Goal: Transaction & Acquisition: Purchase product/service

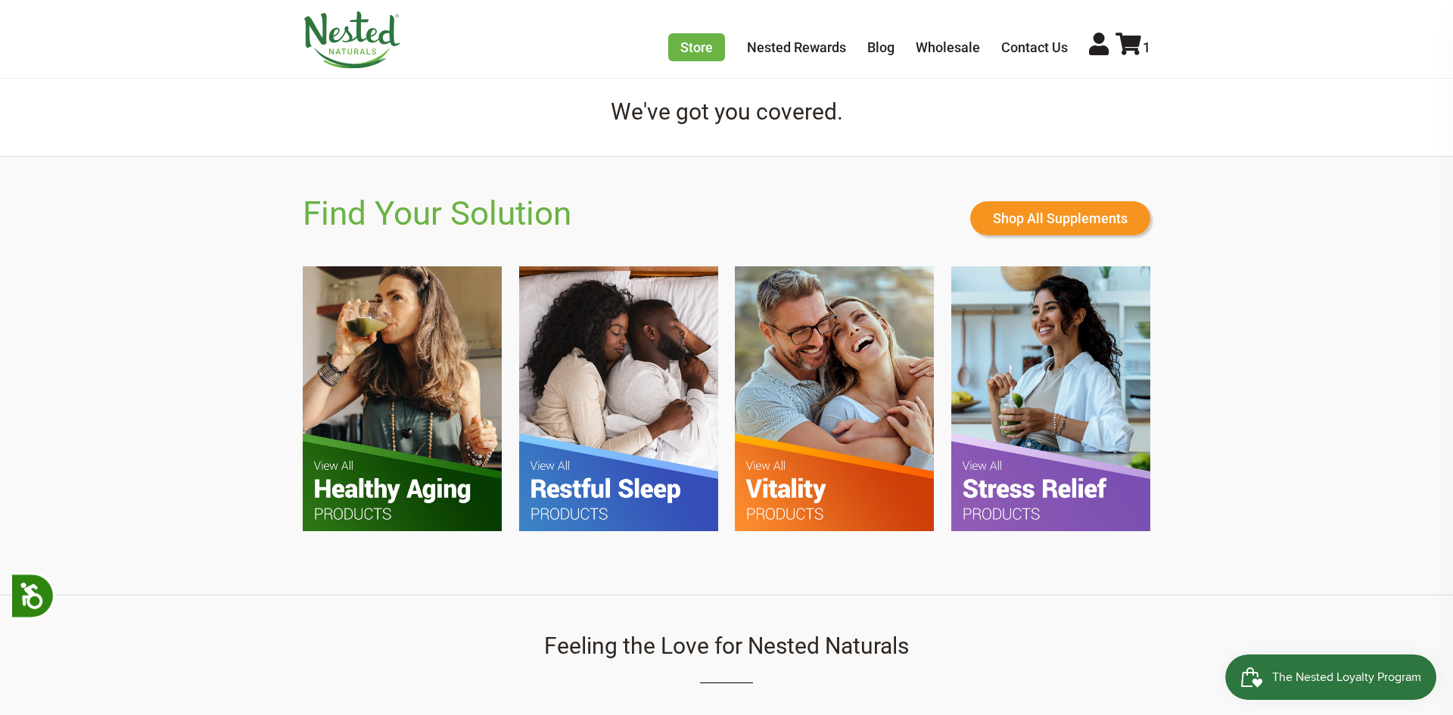
scroll to position [0, 266]
click at [406, 420] on img at bounding box center [402, 398] width 199 height 264
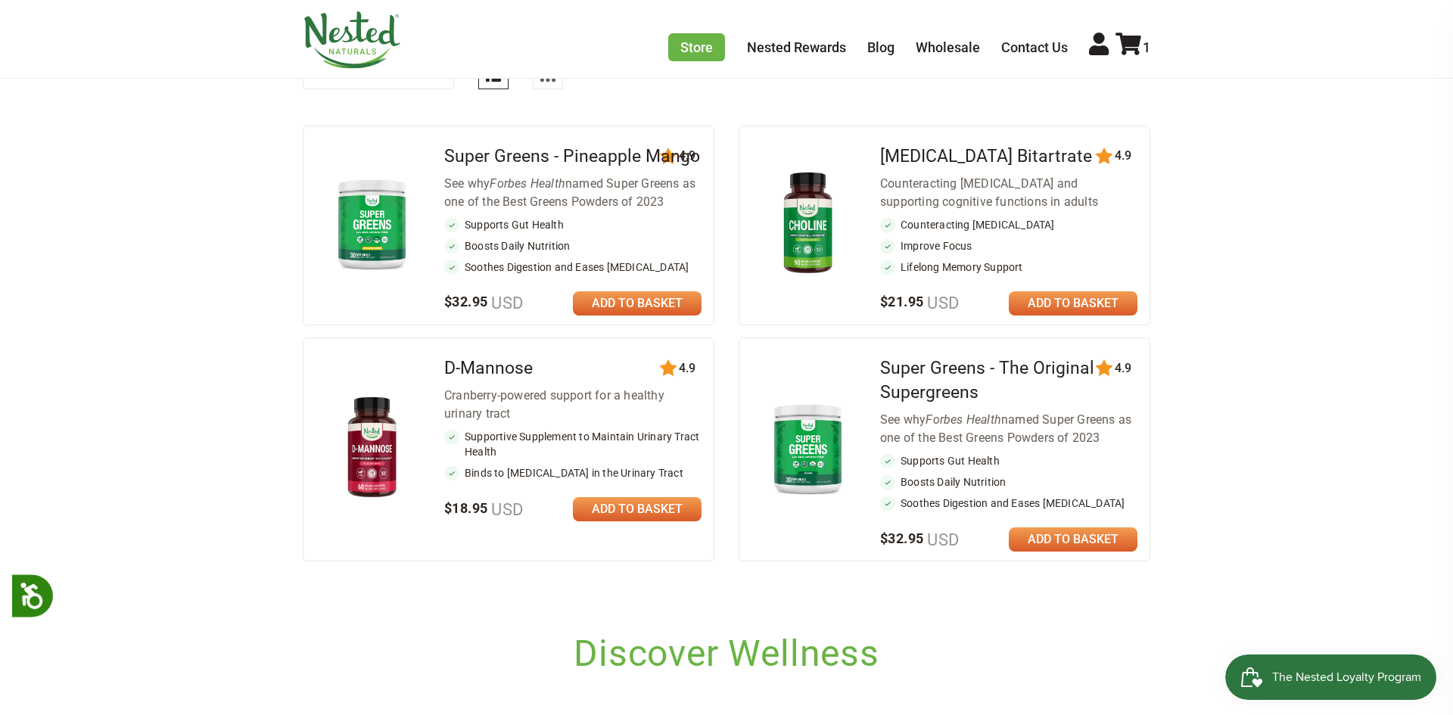
click at [406, 241] on img at bounding box center [372, 224] width 89 height 102
